Goal: Task Accomplishment & Management: Use online tool/utility

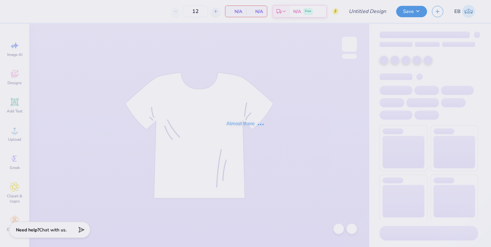
type input "[PERSON_NAME] : [GEOGRAPHIC_DATA]"
type input "24"
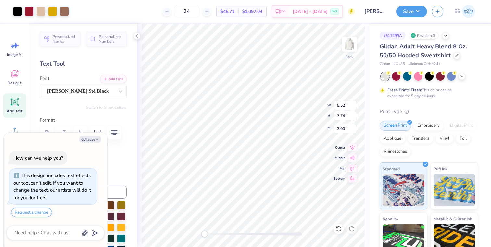
type textarea "x"
type input "2.28"
type input "1.68"
type input "10.56"
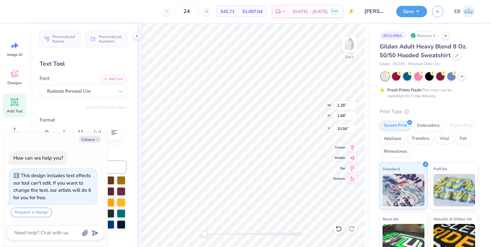
type textarea "x"
type input "2.73"
type input "2.39"
type input "10.68"
type textarea "x"
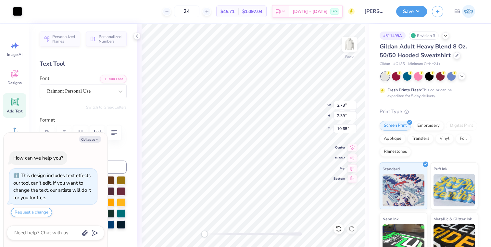
type input "6.67"
type input "9.36"
type input "3.00"
type textarea "x"
type input "2.28"
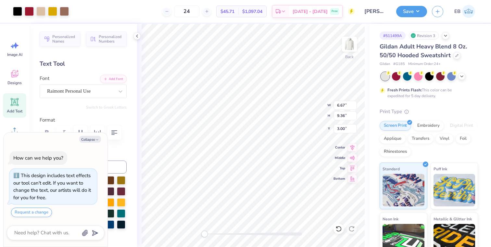
type input "1.68"
type input "10.68"
type textarea "x"
type input "2.73"
type input "2.39"
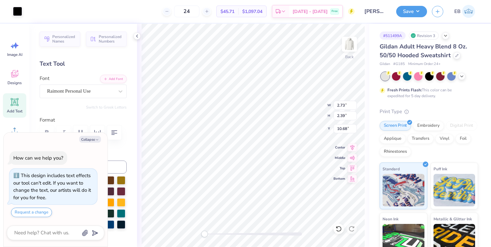
type textarea "x"
type input "10.73"
type textarea "x"
type input "1.89"
type input "1.65"
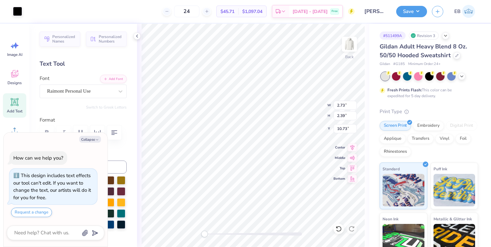
type input "10.78"
type textarea "x"
type input "11.93"
click at [87, 137] on button "Collapse" at bounding box center [90, 139] width 22 height 7
type textarea "x"
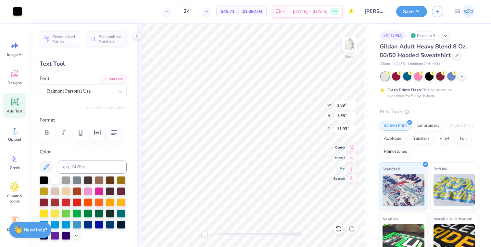
type input "1.81"
type input "1.34"
type input "11.81"
type textarea "Bea giant slider situated right at the front of the entrance hall imagine being…"
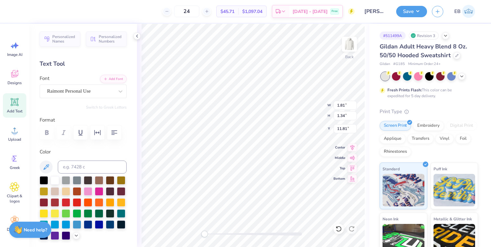
scroll to position [0, 7]
click at [137, 36] on polyline at bounding box center [136, 36] width 1 height 3
type textarea "Theta Gameday"
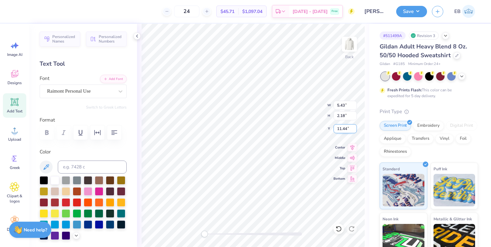
click at [347, 126] on input "11.44" at bounding box center [345, 128] width 23 height 9
type input "2.18"
type input "1.91"
type input "11.81"
type input "1.76"
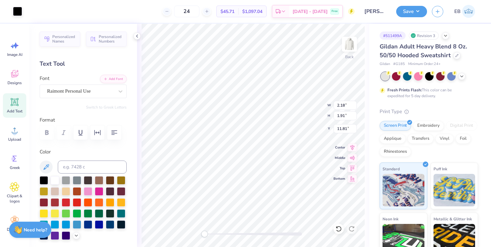
type input "1.55"
type input "12.11"
type input "2.82"
type input "2.47"
type input "11.39"
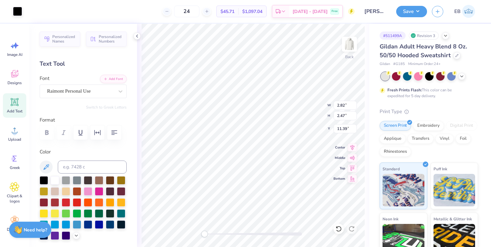
type input "5.43"
type input "2.18"
type input "10.21"
type textarea "Theta Gameday"
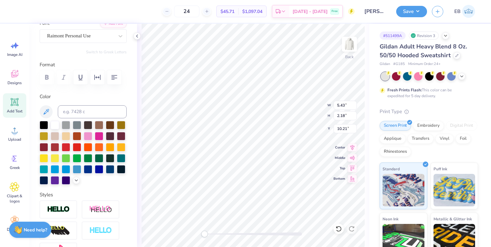
scroll to position [0, 0]
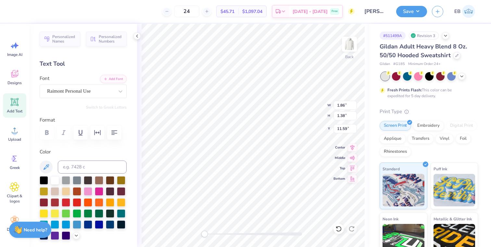
type input "2.34"
type input "2.05"
type input "10.90"
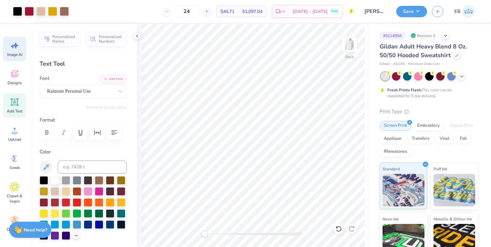
click at [23, 51] on div "Image AI" at bounding box center [14, 49] width 23 height 24
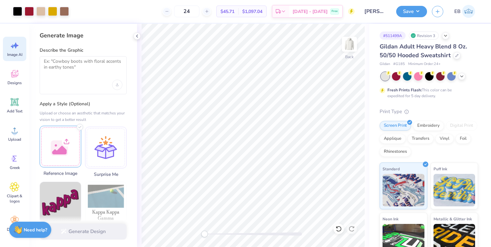
click at [63, 136] on div at bounding box center [61, 147] width 42 height 42
click at [55, 77] on div at bounding box center [83, 75] width 87 height 38
click at [56, 65] on textarea at bounding box center [83, 66] width 79 height 16
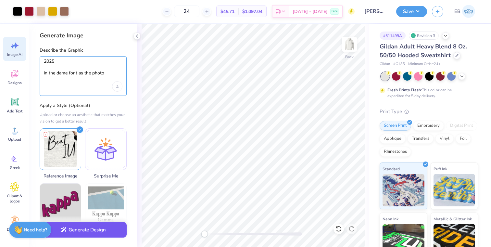
type textarea "2025 in the dame font as the photo"
click at [85, 229] on button "Generate Design" at bounding box center [83, 230] width 87 height 16
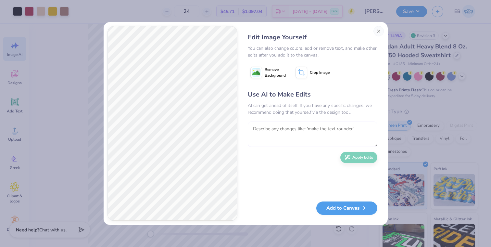
click at [274, 133] on textarea at bounding box center [313, 134] width 130 height 25
type textarea "no thin and small like the photo"
click at [352, 155] on button "Apply Edits" at bounding box center [359, 155] width 37 height 11
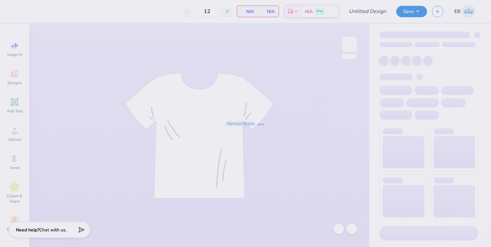
type input "Sigma Kappa Parent's Weekend"
type input "24"
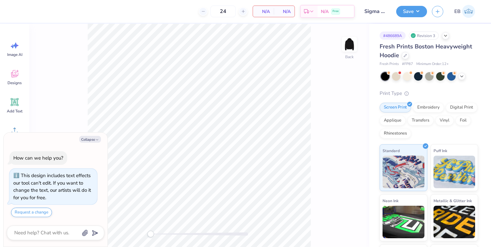
scroll to position [18, 0]
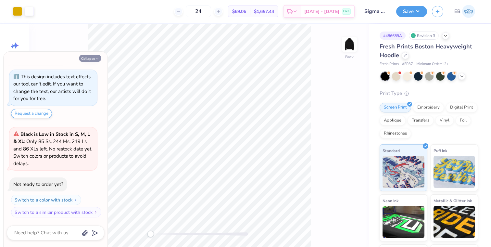
click at [89, 60] on button "Collapse" at bounding box center [90, 58] width 22 height 7
type textarea "x"
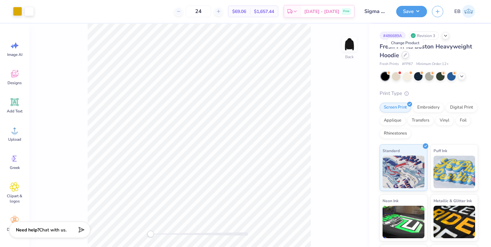
click at [405, 54] on icon at bounding box center [405, 54] width 3 height 3
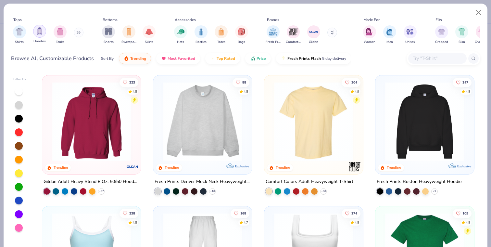
click at [40, 31] on img "filter for Hoodies" at bounding box center [39, 30] width 7 height 7
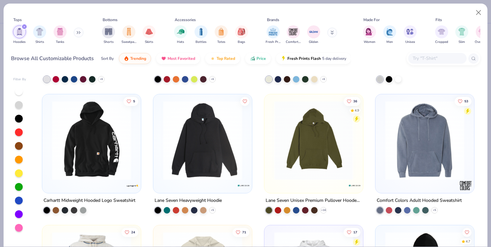
scroll to position [508, 0]
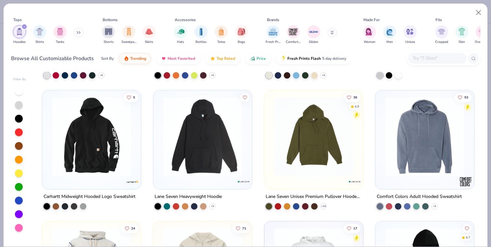
click at [407, 151] on img at bounding box center [425, 136] width 86 height 79
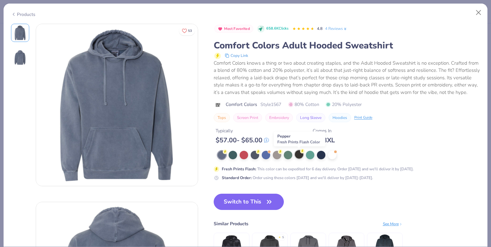
click at [299, 156] on div at bounding box center [299, 154] width 8 height 8
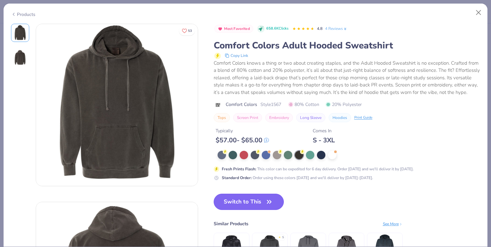
click at [242, 199] on button "Switch to This" at bounding box center [249, 202] width 71 height 16
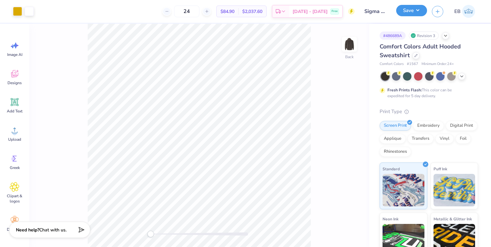
click at [415, 11] on button "Save" at bounding box center [411, 10] width 31 height 11
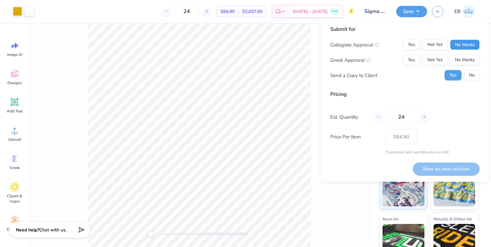
click at [471, 45] on button "No Marks" at bounding box center [465, 45] width 30 height 10
click at [411, 59] on button "Yes" at bounding box center [411, 60] width 17 height 10
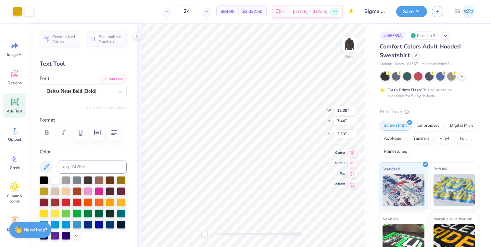
type input "0.50"
type input "2.76"
type input "2.60"
type input "1.36"
click at [326, 220] on div "Back W 2.76 2.76 " H 2.60 2.60 " Y 1.36 1.36 " Center Middle Top Bottom" at bounding box center [253, 135] width 232 height 223
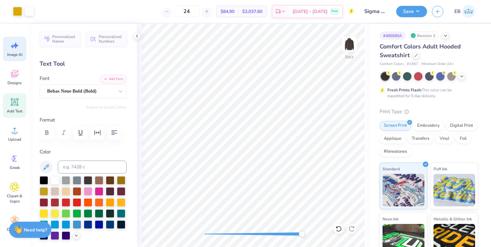
click at [16, 51] on div "Image AI" at bounding box center [14, 49] width 23 height 24
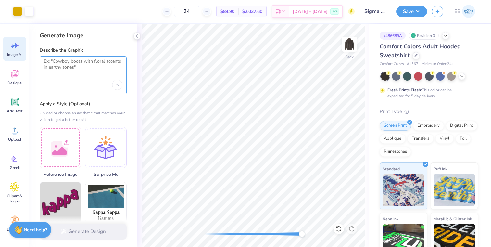
click at [64, 70] on textarea at bounding box center [83, 66] width 79 height 16
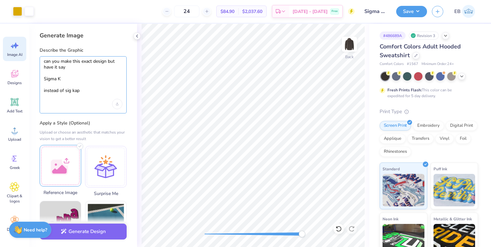
type textarea "can you make this exact design but have it say Sigma K instead of sig kap"
click at [56, 157] on div at bounding box center [61, 166] width 42 height 42
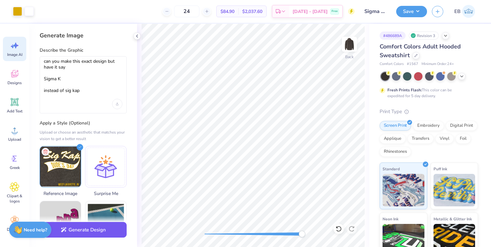
click at [94, 228] on button "Generate Design" at bounding box center [83, 230] width 87 height 16
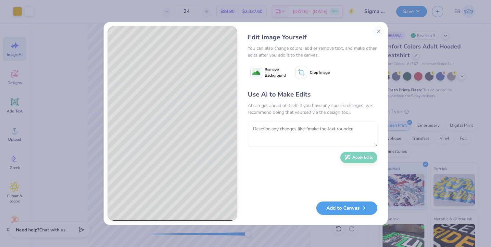
click at [302, 132] on textarea at bounding box center [313, 134] width 130 height 25
type textarea "i need the top to say "sigma k" not sig kap"
click at [354, 159] on button "Apply Edits" at bounding box center [359, 155] width 37 height 11
click at [284, 136] on textarea at bounding box center [313, 134] width 130 height 25
type textarea "now connect the k to the tail like the photo"
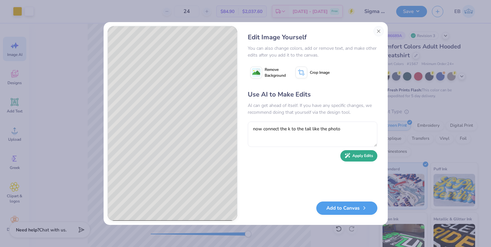
click at [350, 157] on button "Apply Edits" at bounding box center [359, 155] width 37 height 11
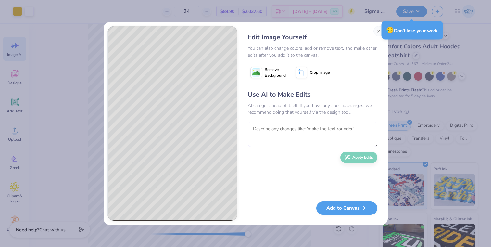
click at [295, 133] on textarea at bounding box center [313, 134] width 130 height 25
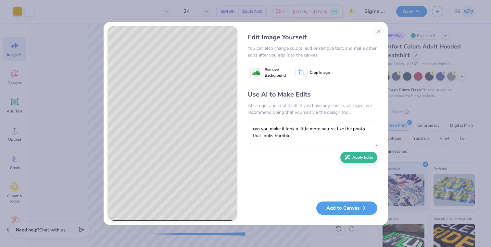
click at [364, 128] on textarea "can you make it look a little more natural like the photo that looks horrible" at bounding box center [313, 134] width 130 height 25
type textarea "can you make it look a little more natural like the photo. that looks horrible"
click at [357, 157] on button "Apply Edits" at bounding box center [359, 155] width 37 height 11
